Goal: Task Accomplishment & Management: Manage account settings

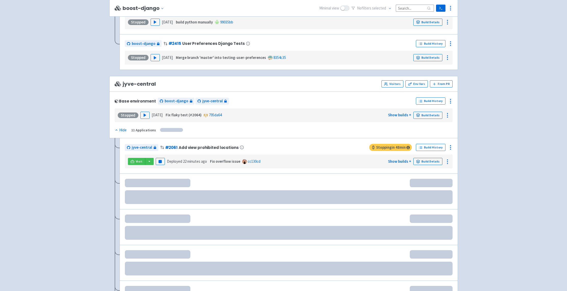
scroll to position [691, 0]
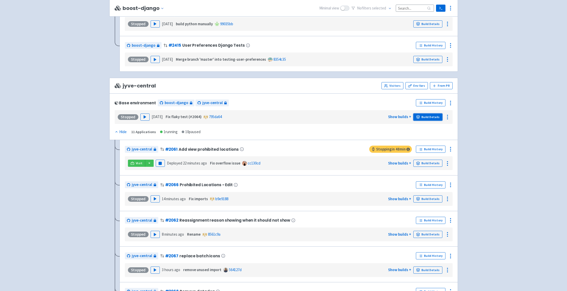
click at [432, 118] on link "Build Details" at bounding box center [427, 116] width 29 height 7
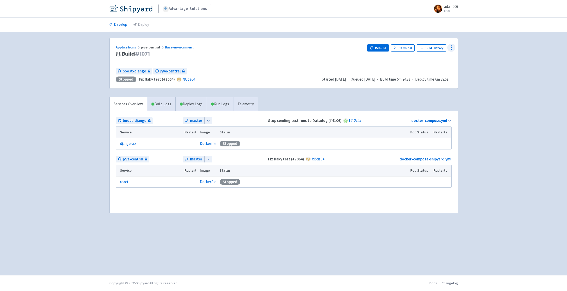
click at [452, 47] on icon at bounding box center [451, 48] width 6 height 6
click at [433, 59] on span "Configure" at bounding box center [432, 59] width 36 height 7
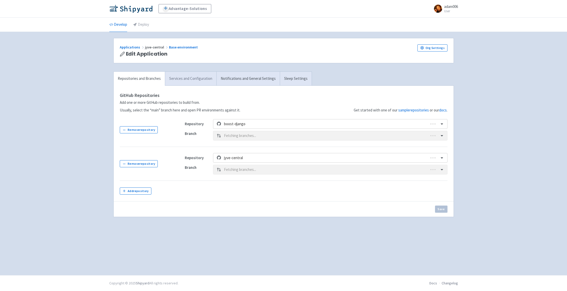
click at [186, 76] on link "Services and Configuration" at bounding box center [190, 79] width 51 height 14
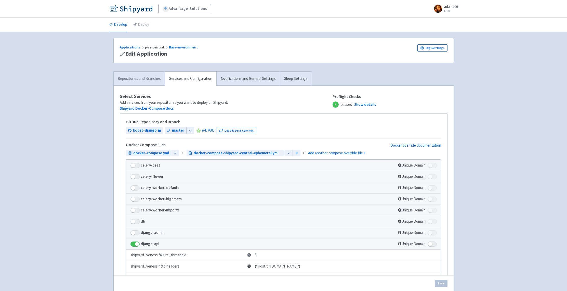
click at [135, 82] on link "Repositories and Branches" at bounding box center [139, 79] width 51 height 14
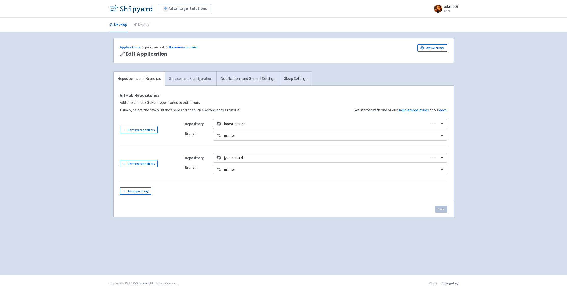
click at [197, 75] on link "Services and Configuration" at bounding box center [190, 79] width 51 height 14
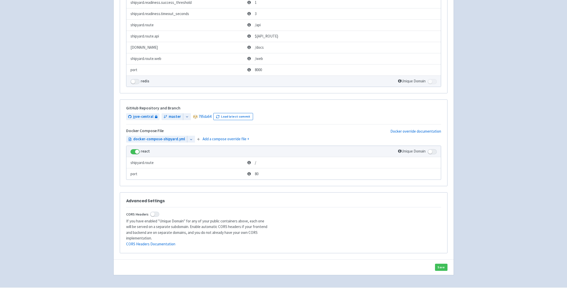
scroll to position [434, 0]
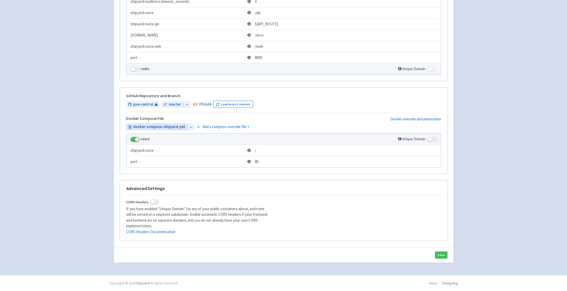
click at [163, 130] on span "docker-compose-shipyard.yml" at bounding box center [159, 127] width 52 height 6
